Goal: Contribute content: Contribute content

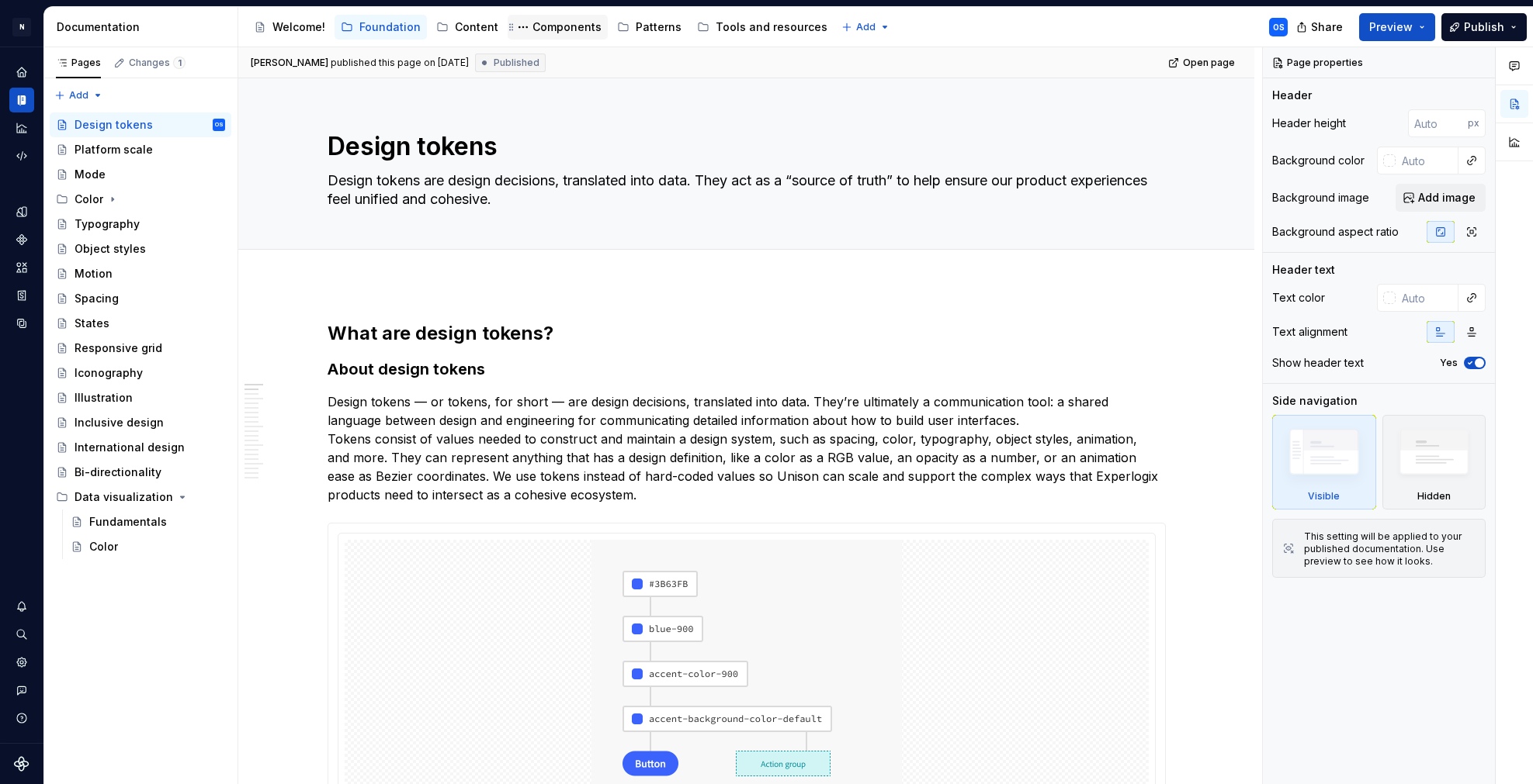
click at [551, 27] on div "Components" at bounding box center [567, 27] width 69 height 15
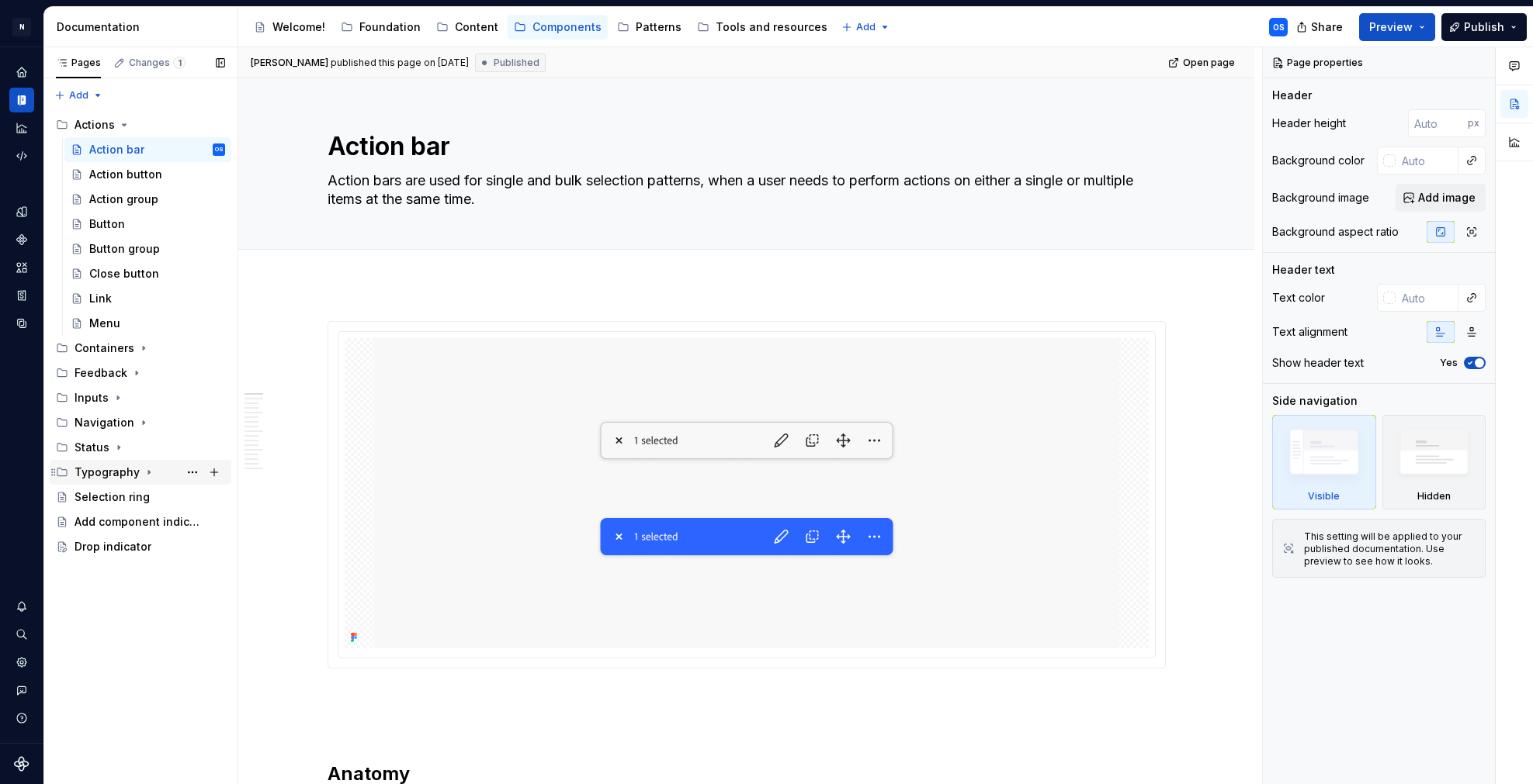
click at [114, 479] on div "Typography" at bounding box center [107, 473] width 65 height 15
click at [127, 352] on div "Containers" at bounding box center [104, 348] width 60 height 15
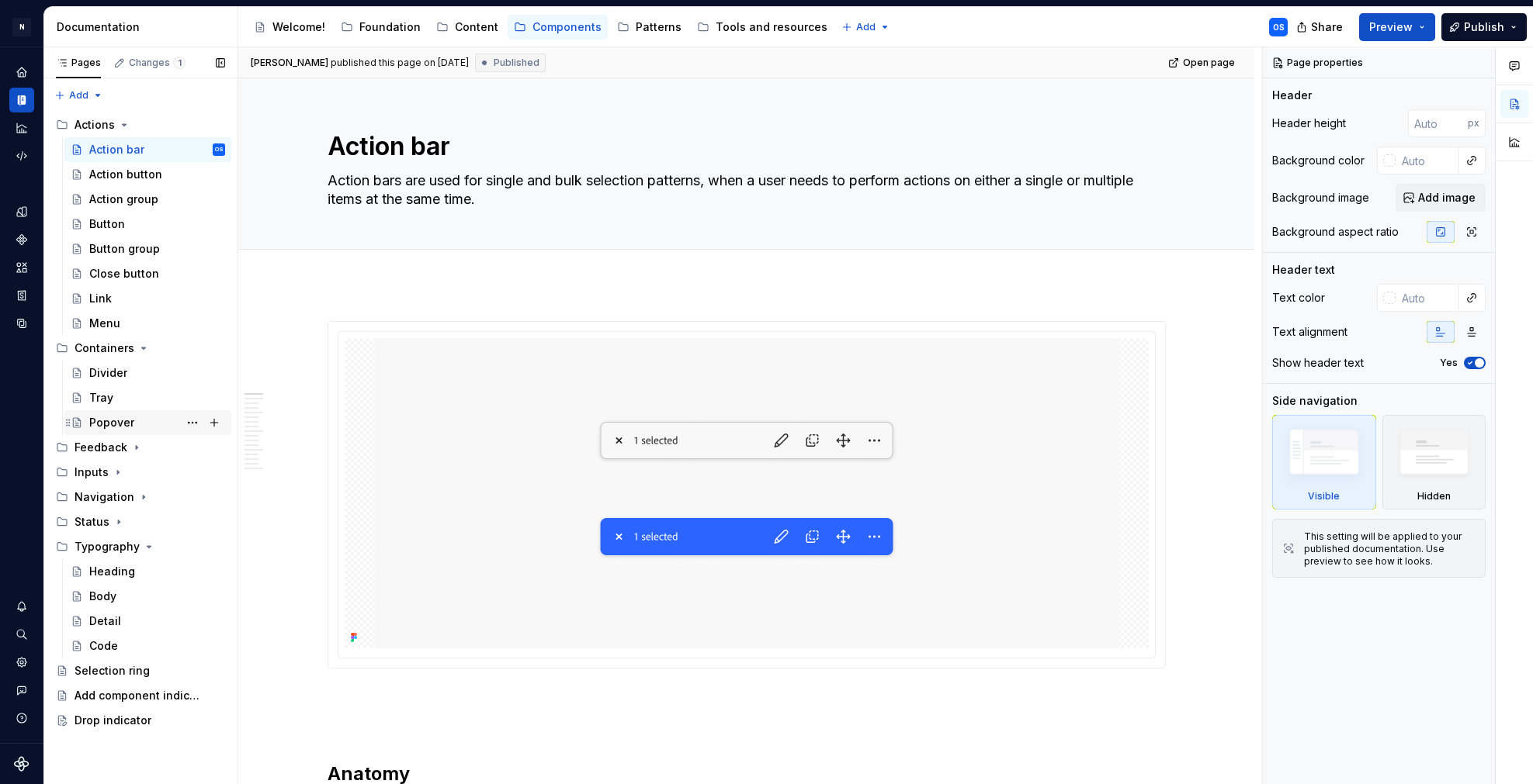
click at [113, 429] on div "Popover" at bounding box center [111, 423] width 45 height 15
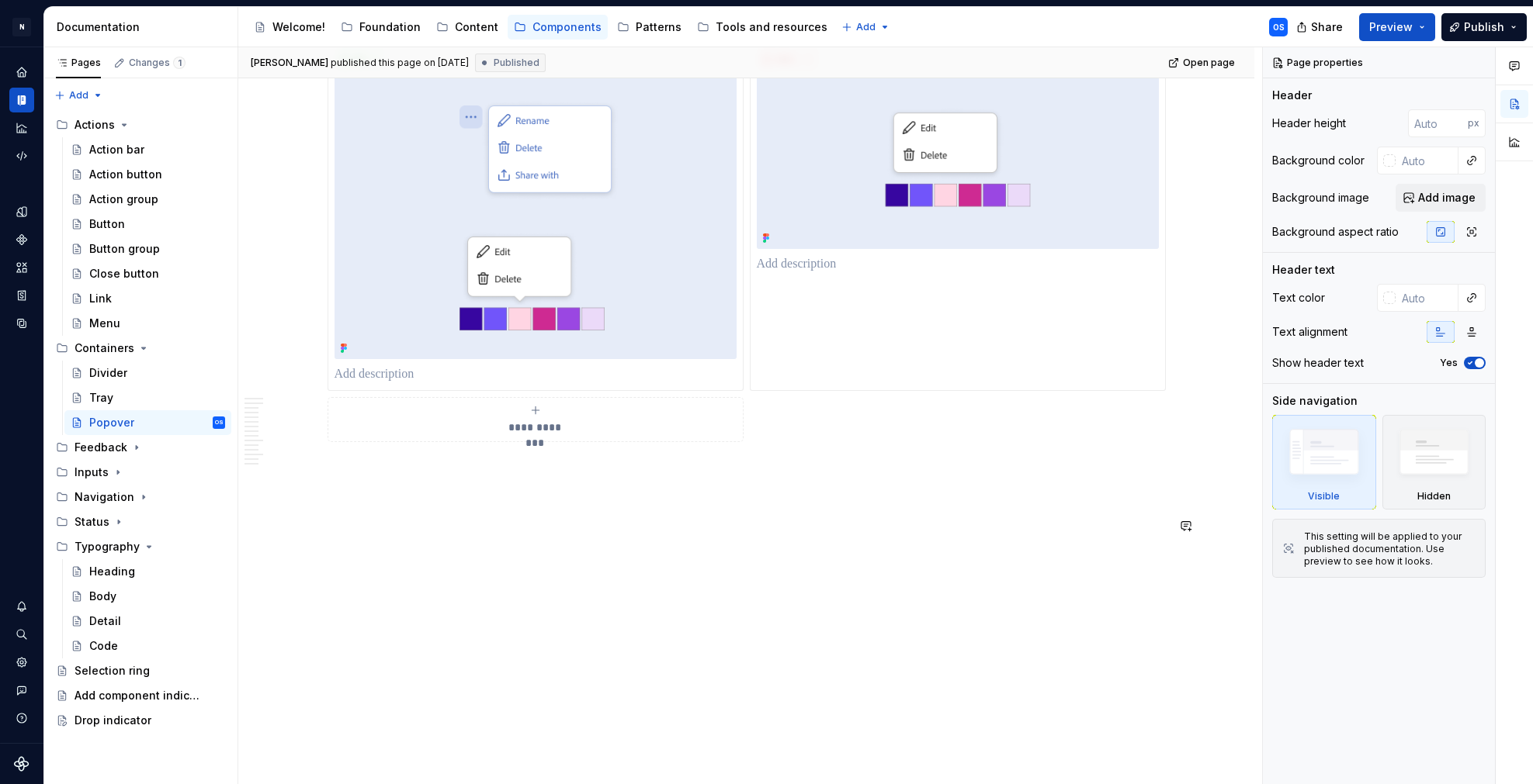
scroll to position [6328, 0]
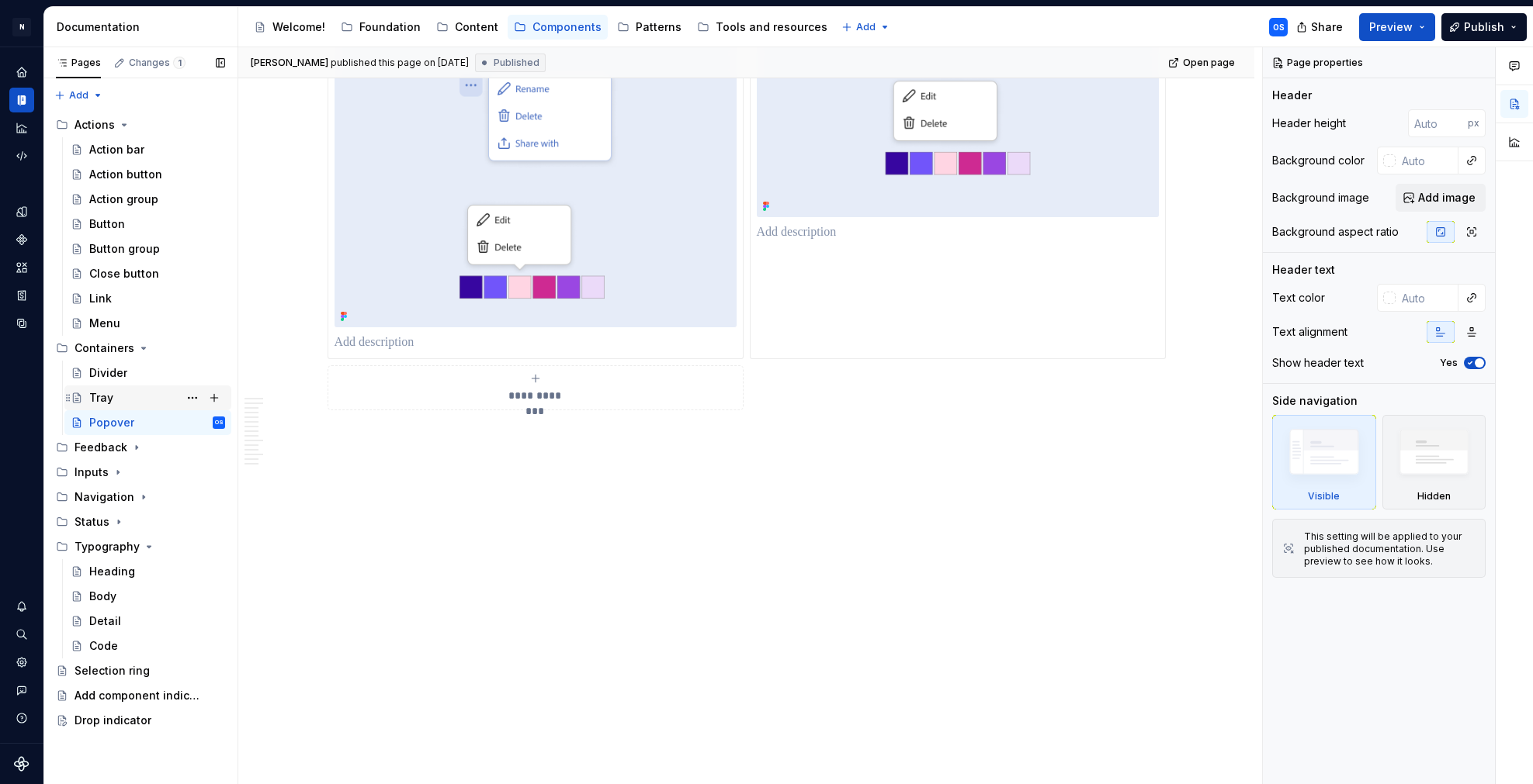
click at [129, 404] on div "Tray" at bounding box center [157, 398] width 136 height 21
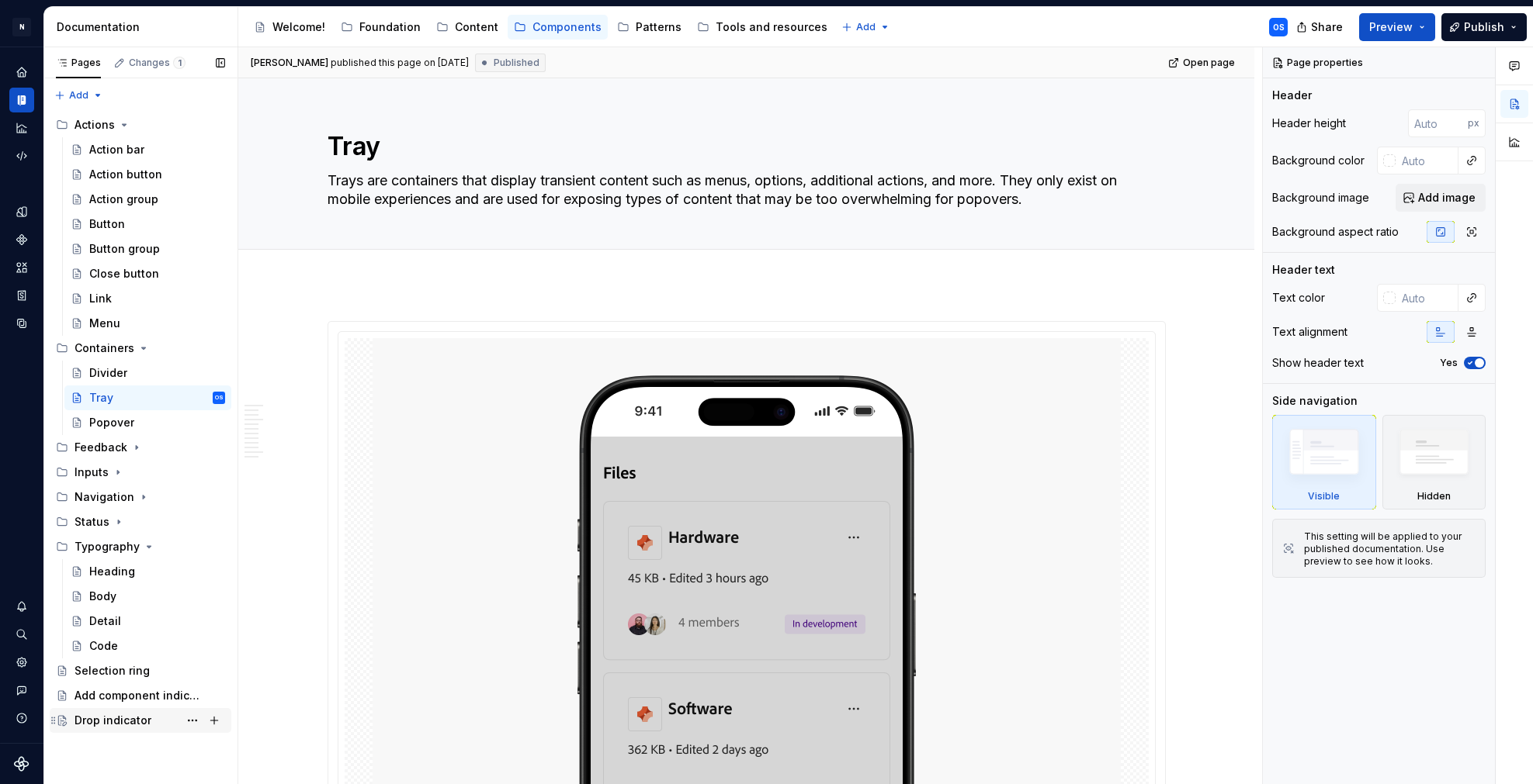
click at [116, 725] on div "Drop indicator" at bounding box center [113, 721] width 77 height 15
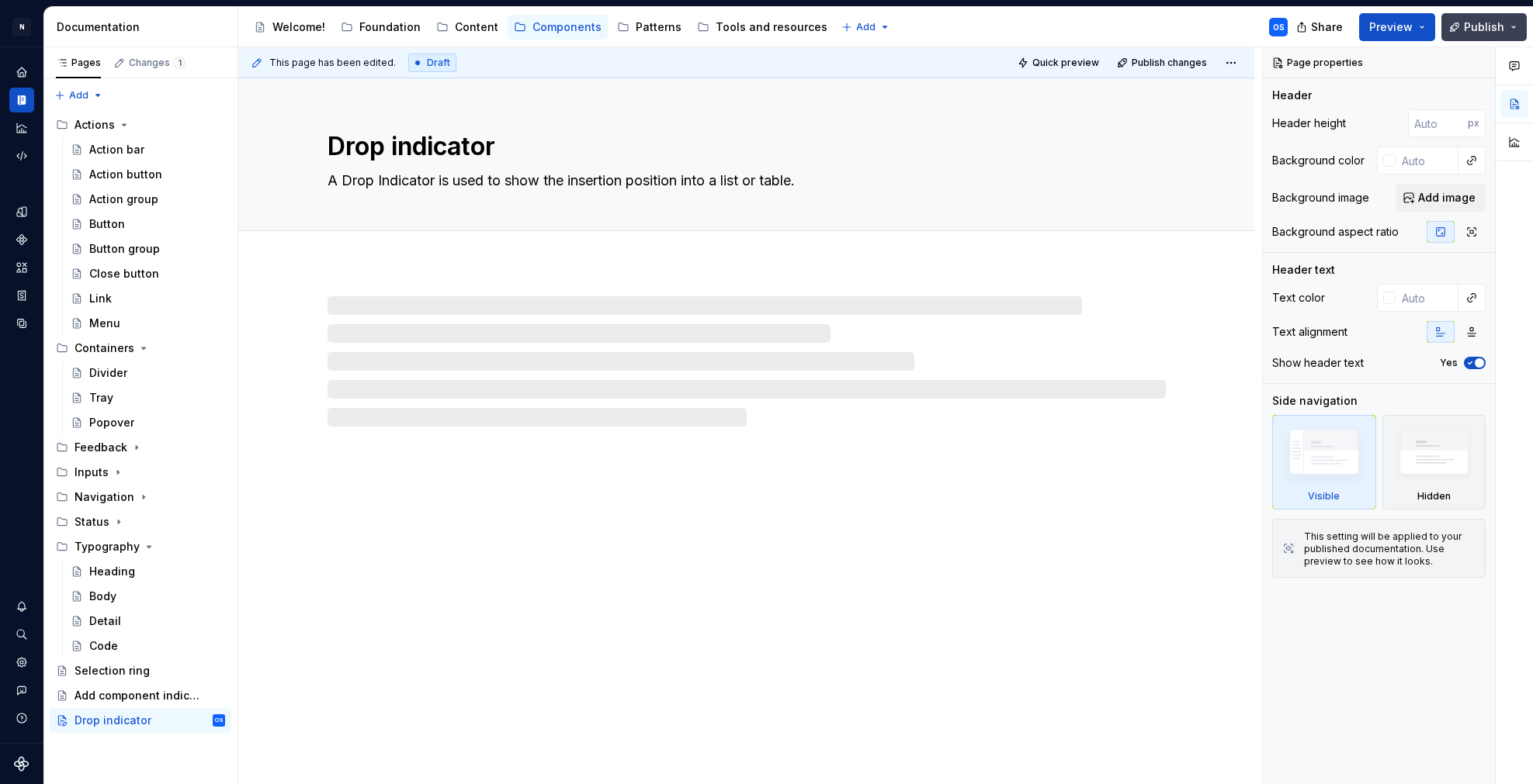
click at [1468, 21] on span "Publish" at bounding box center [1484, 27] width 40 height 15
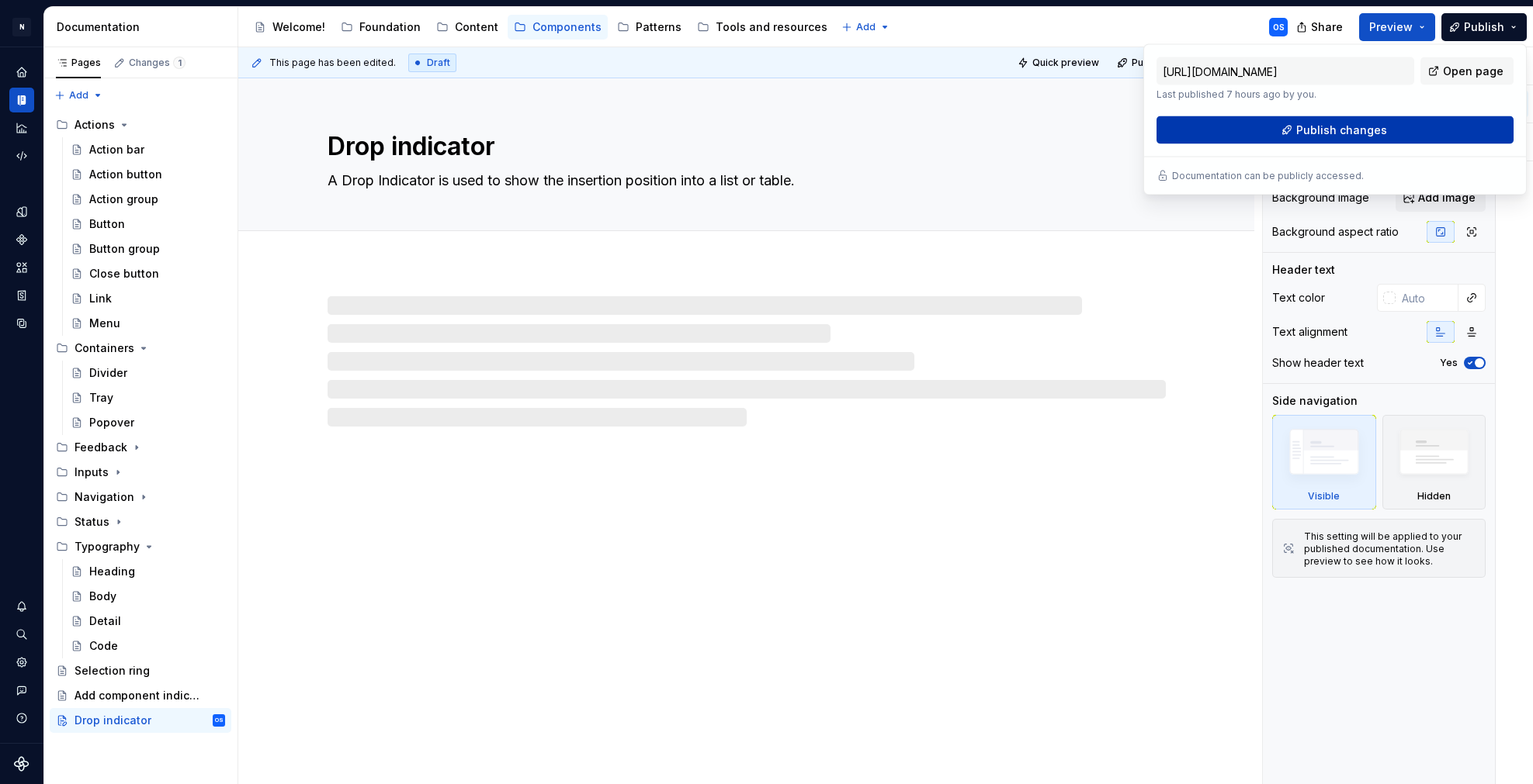
click at [1330, 127] on span "Publish changes" at bounding box center [1342, 130] width 91 height 15
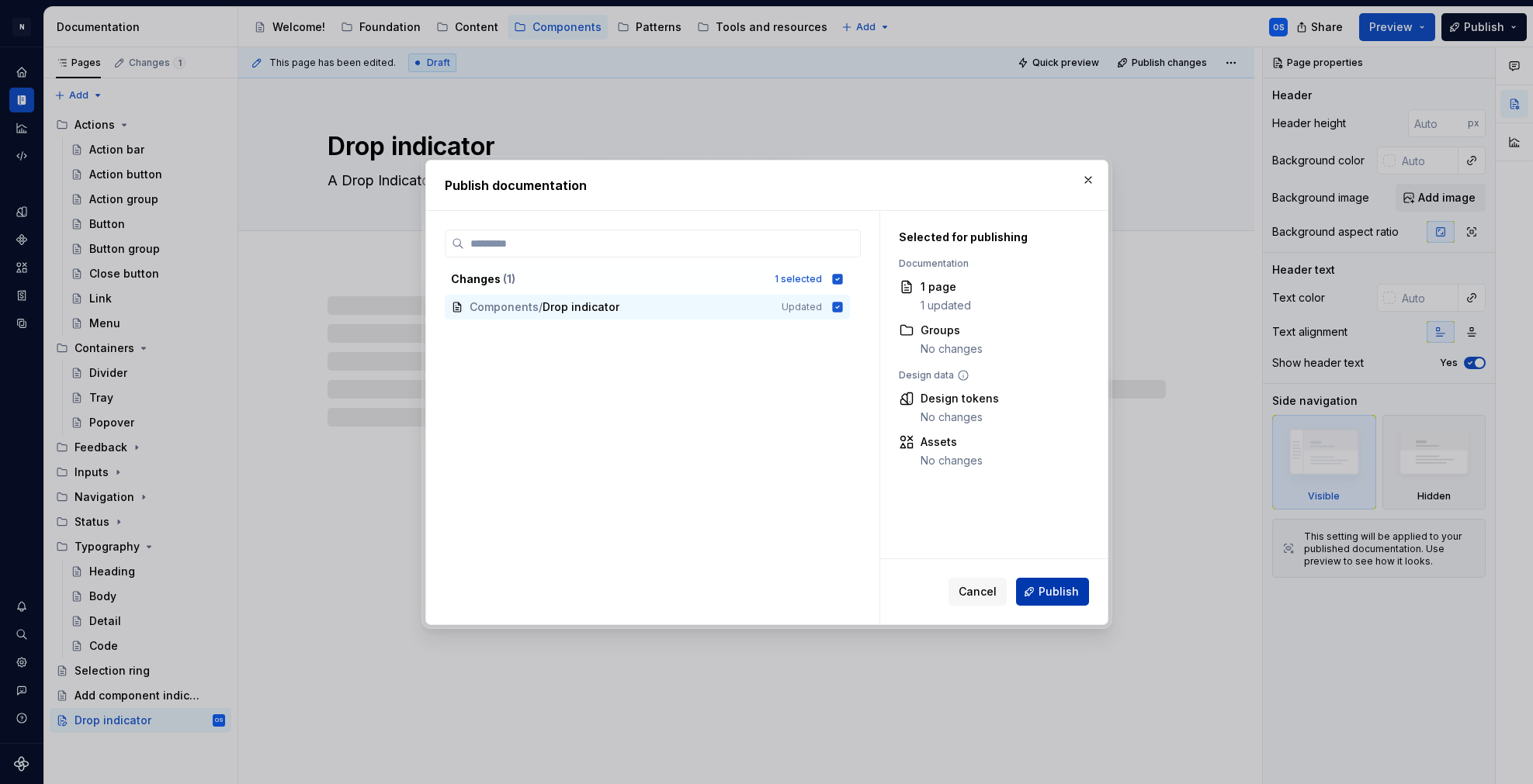
click at [1062, 585] on span "Publish" at bounding box center [1058, 592] width 40 height 15
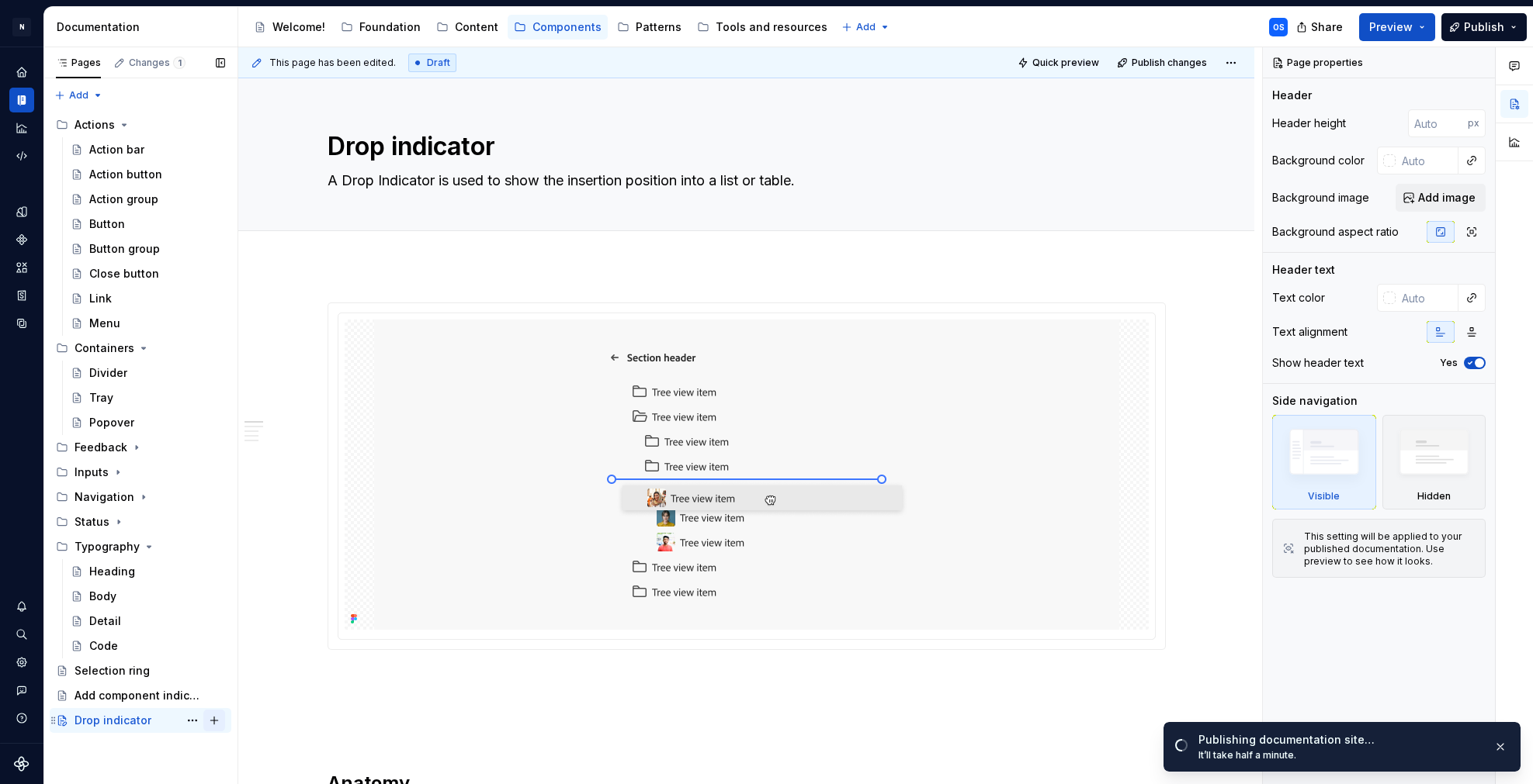
click at [216, 723] on button "Page tree" at bounding box center [214, 720] width 21 height 21
type textarea "*"
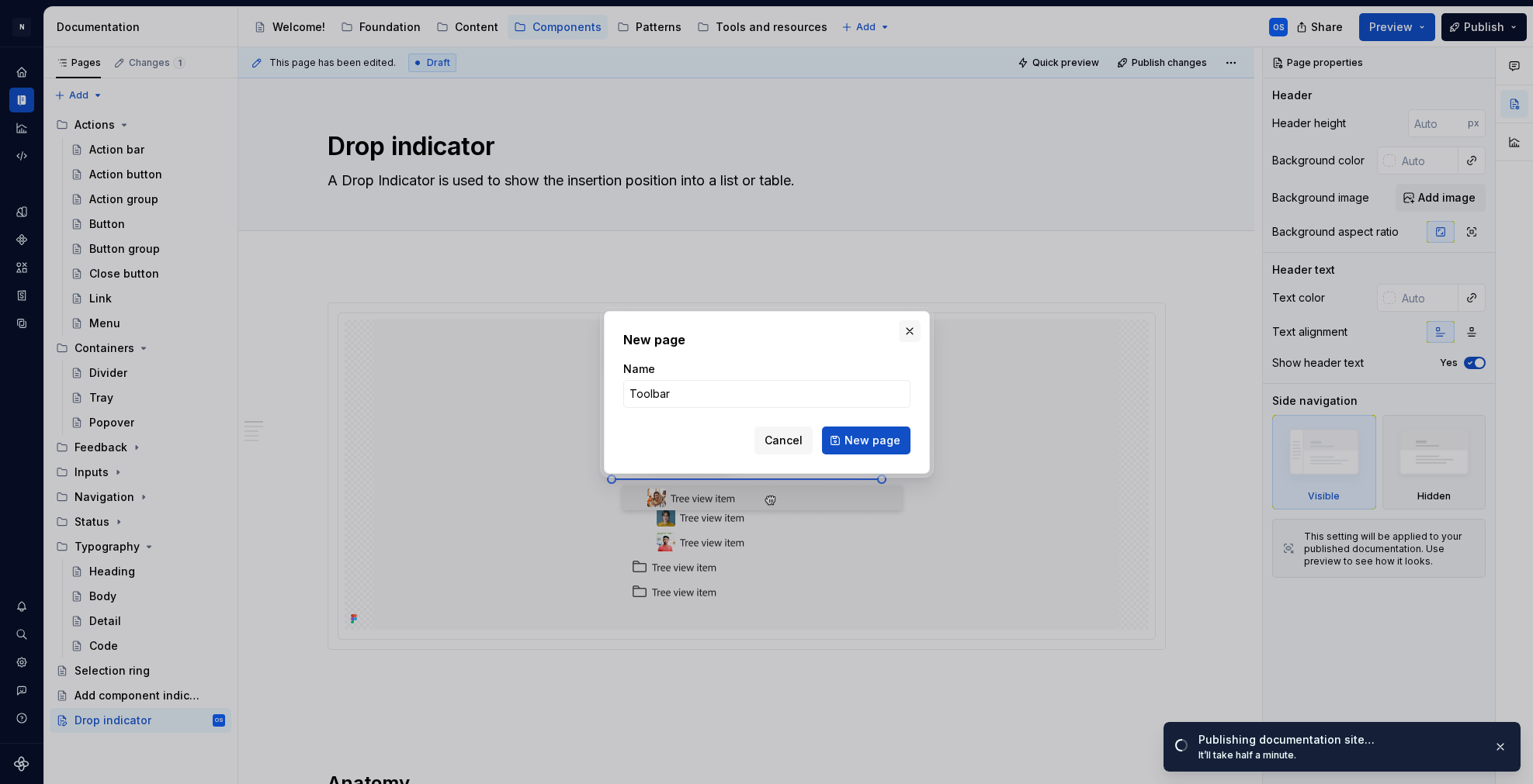
type input "Toolbar"
click at [907, 327] on button "button" at bounding box center [909, 331] width 21 height 21
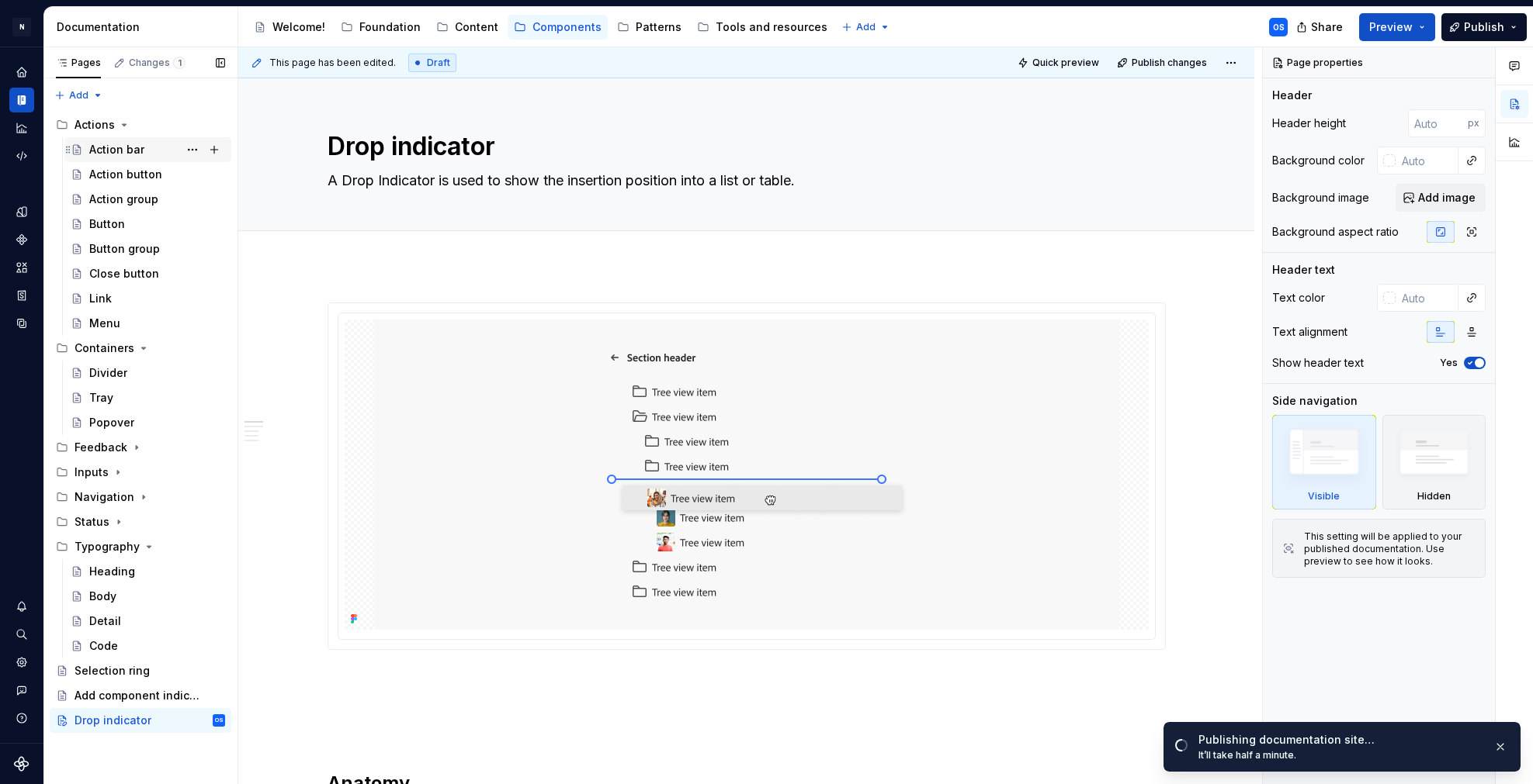
click at [121, 157] on div "Action bar" at bounding box center [157, 149] width 136 height 21
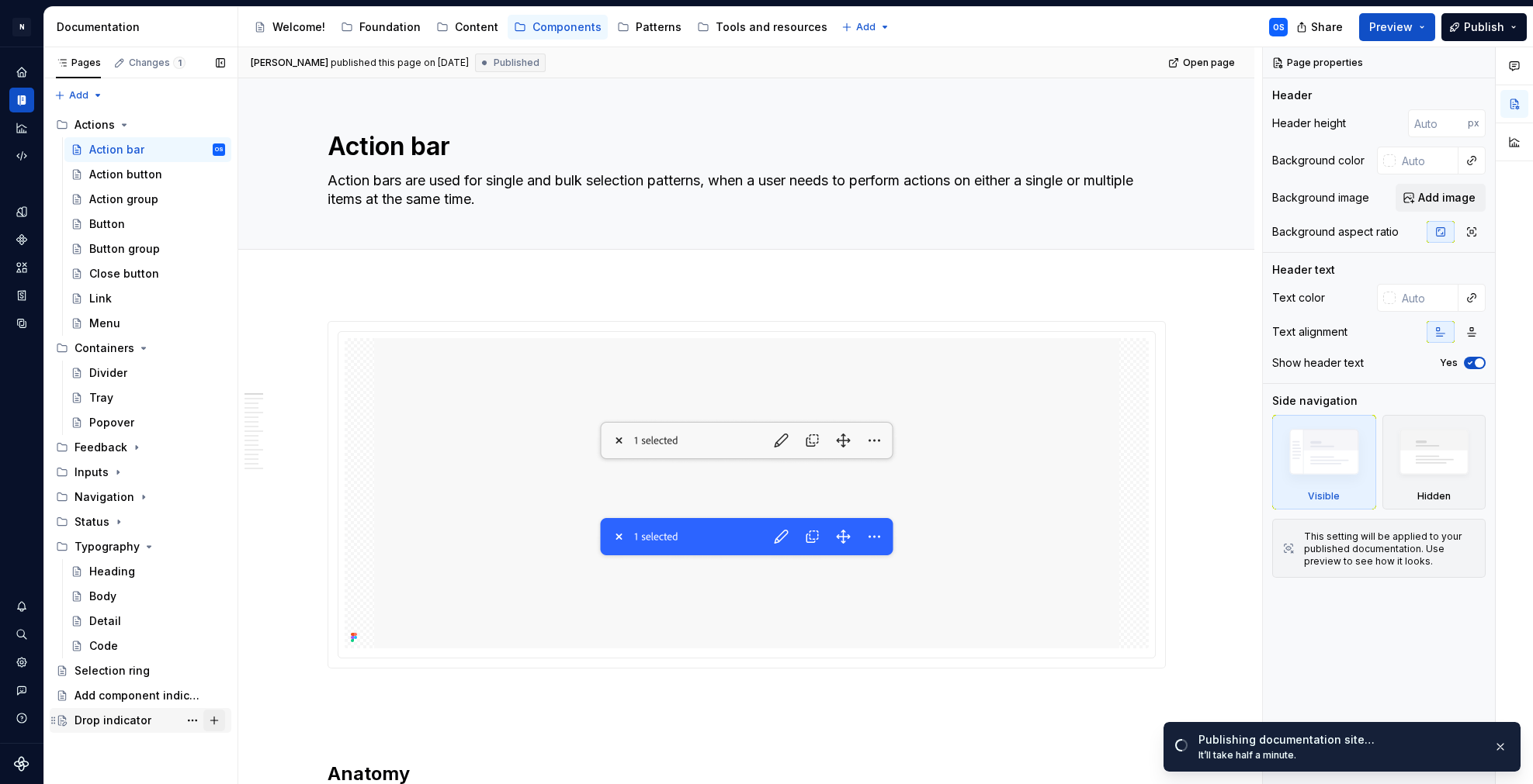
click at [217, 725] on button "Page tree" at bounding box center [214, 720] width 21 height 21
type textarea "*"
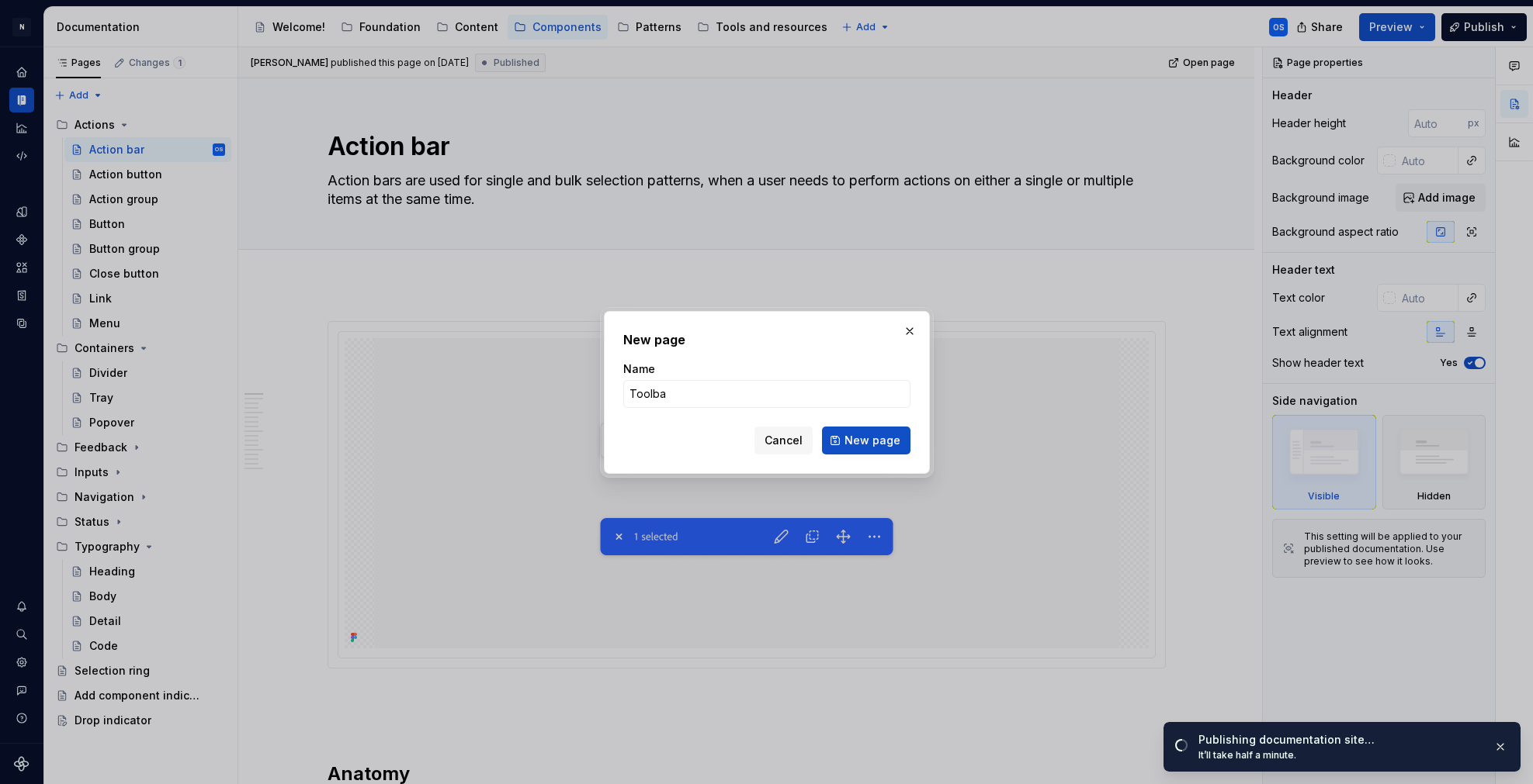
type input "Toolbar"
click button "New page" at bounding box center [866, 440] width 88 height 28
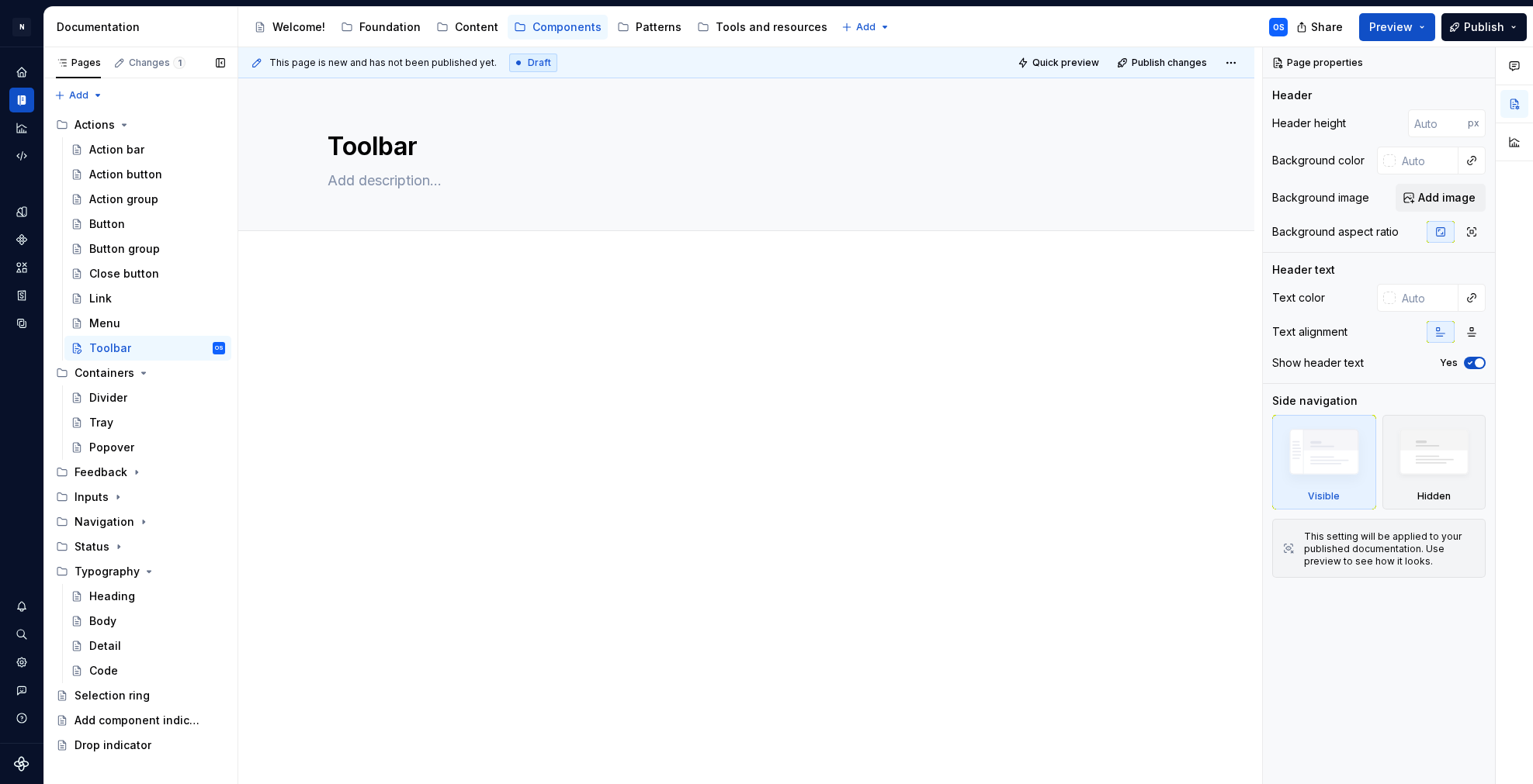
type textarea "*"
click at [443, 286] on div at bounding box center [747, 439] width 1016 height 350
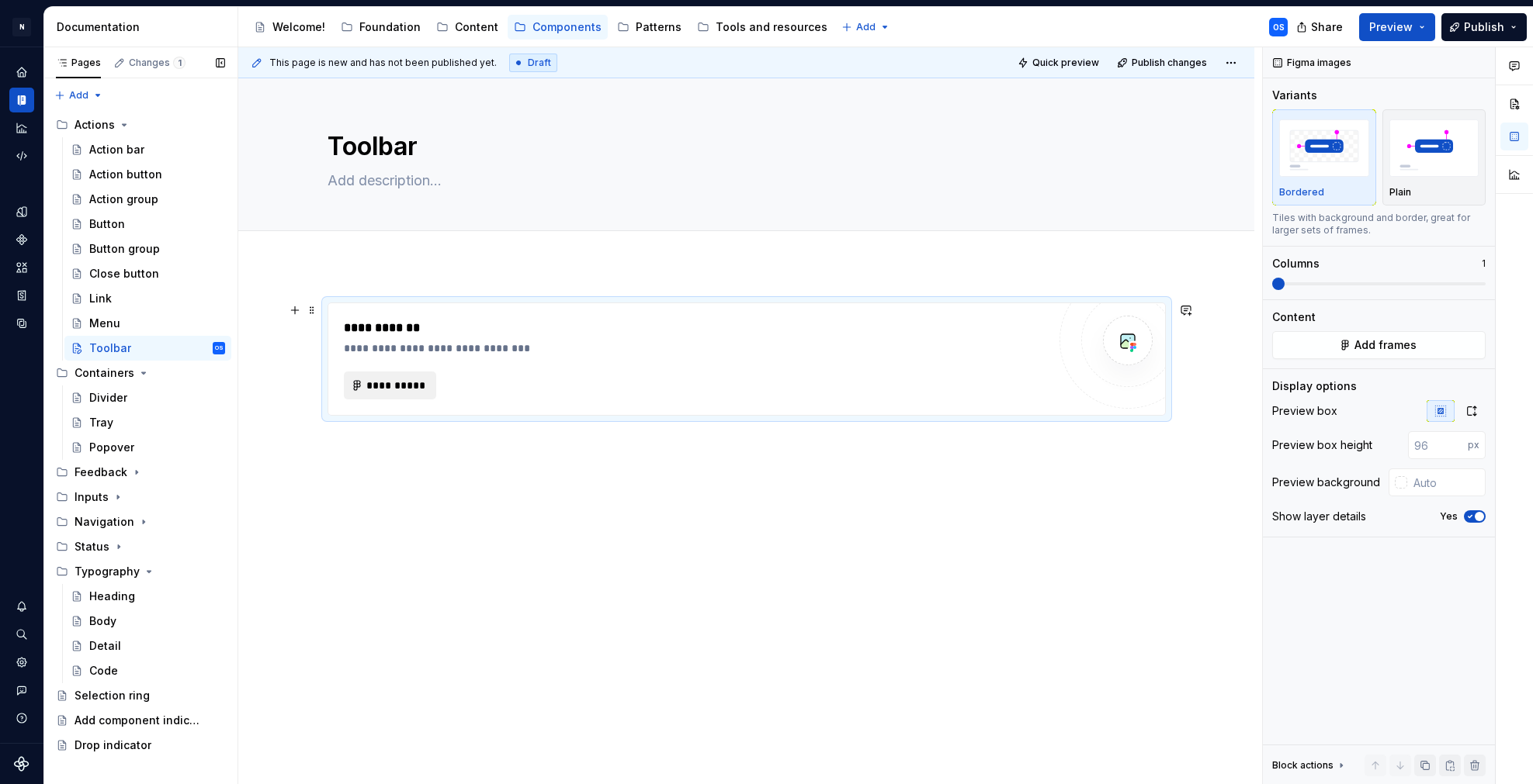
click at [413, 380] on span "**********" at bounding box center [396, 386] width 61 height 15
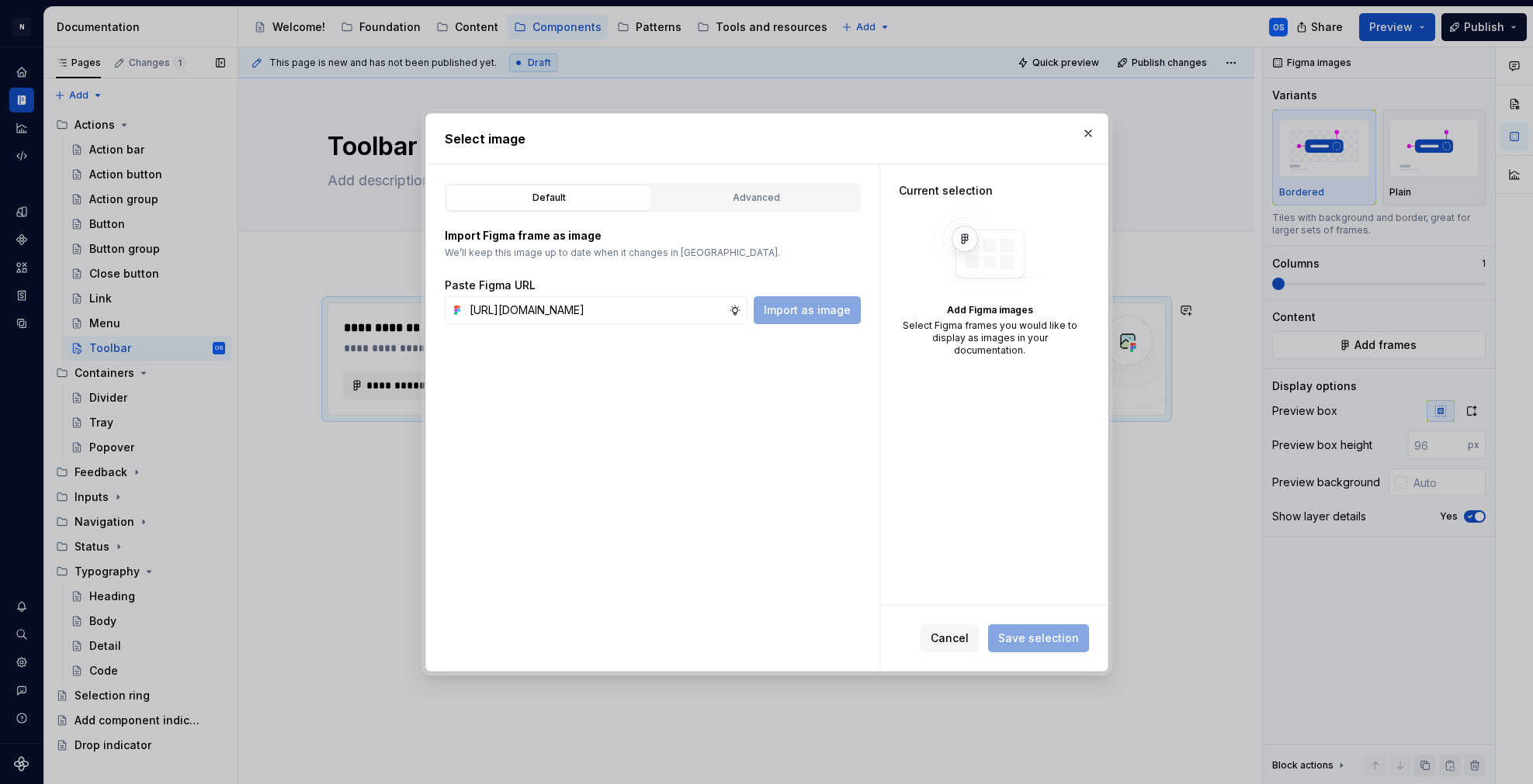
scroll to position [0, 382]
type input "[URL][DOMAIN_NAME]"
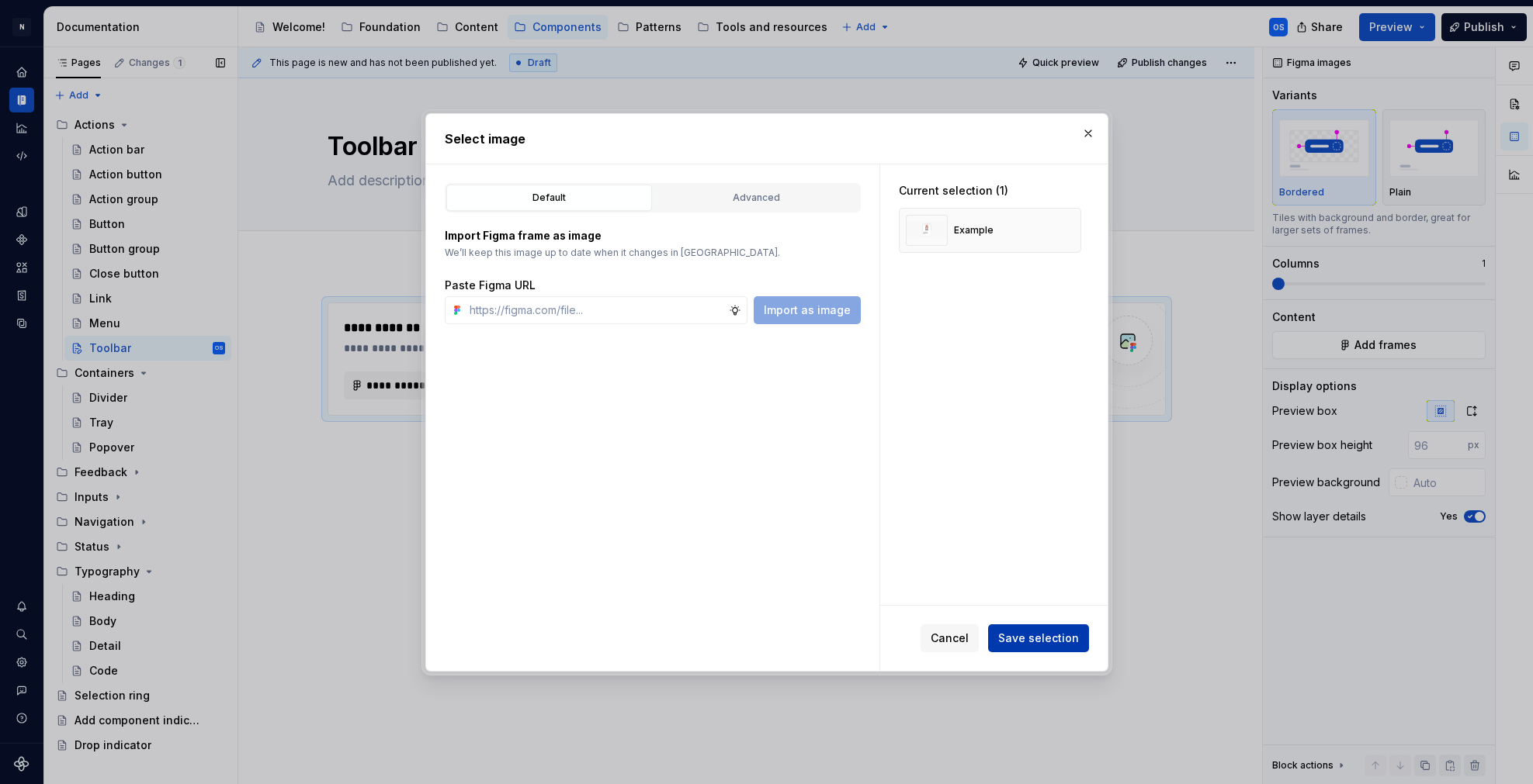
click at [1028, 643] on span "Save selection" at bounding box center [1039, 639] width 80 height 15
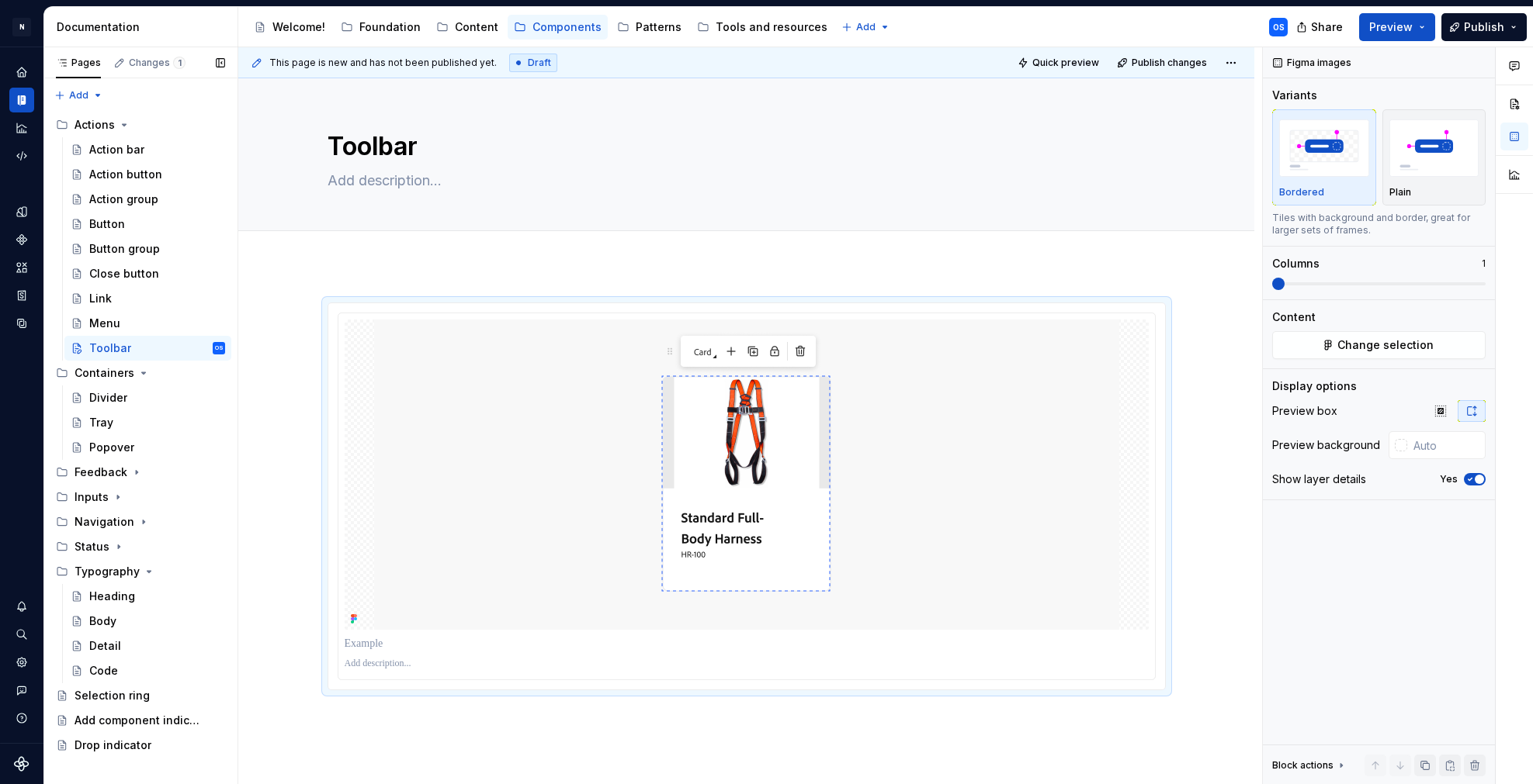
type textarea "*"
